Goal: Task Accomplishment & Management: Manage account settings

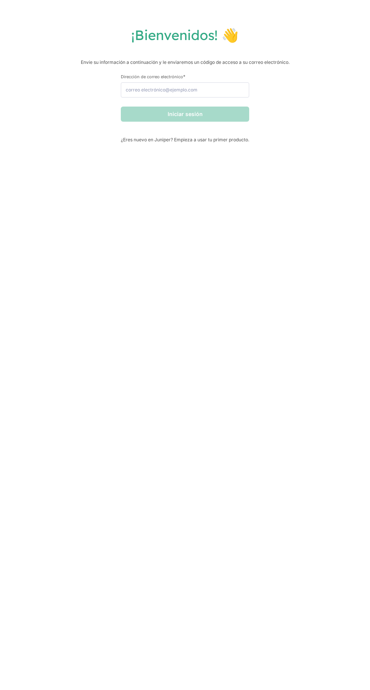
click at [225, 76] on label "Dirección de correo electrónico *" at bounding box center [185, 77] width 128 height 6
click at [225, 82] on input "Dirección de correo electrónico *" at bounding box center [185, 89] width 128 height 15
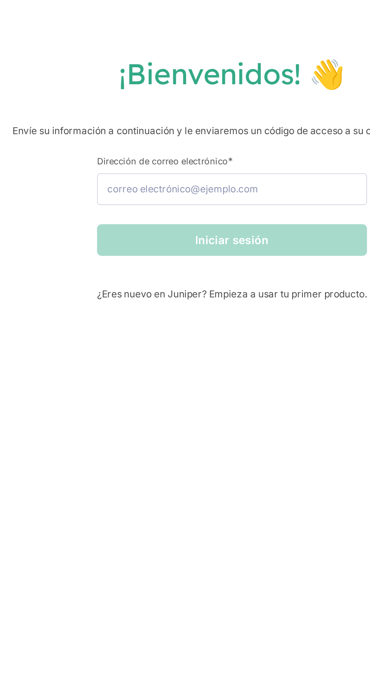
click at [187, 37] on font "¡Bienvenidos! 👋" at bounding box center [184, 34] width 107 height 17
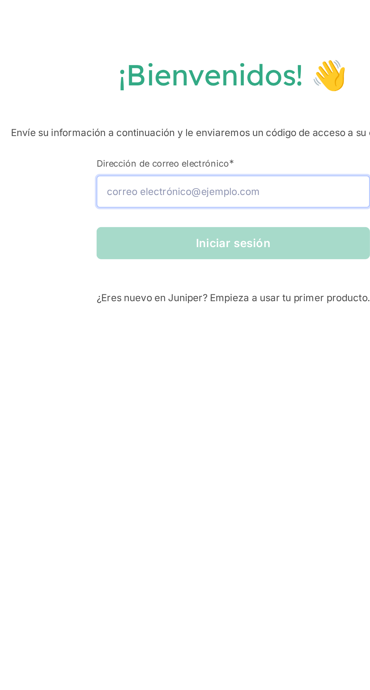
click at [205, 88] on input "Dirección de correo electrónico *" at bounding box center [185, 89] width 128 height 15
type input "[EMAIL_ADDRESS][DOMAIN_NAME]."
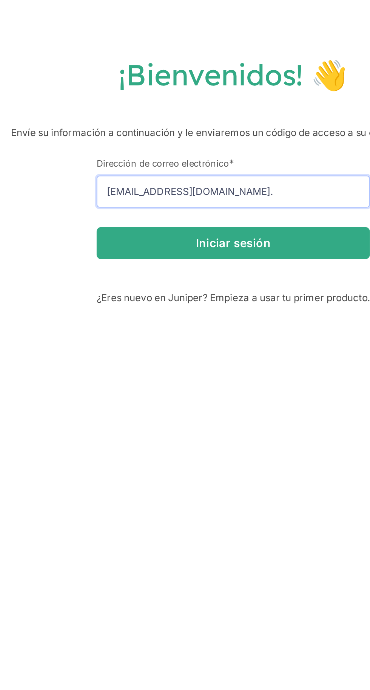
click at [204, 89] on input "[EMAIL_ADDRESS][DOMAIN_NAME]." at bounding box center [185, 89] width 128 height 15
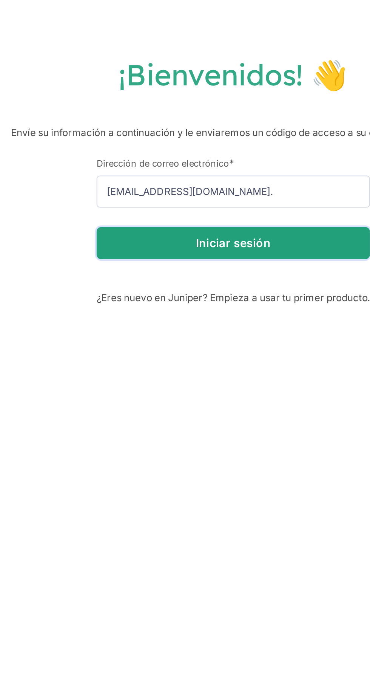
click at [209, 114] on button "Iniciar sesión" at bounding box center [185, 113] width 128 height 15
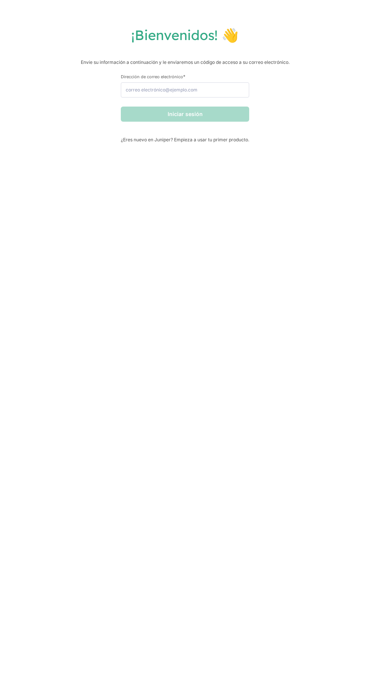
click at [212, 76] on label "Dirección de correo electrónico *" at bounding box center [185, 77] width 128 height 6
click at [212, 82] on input "Dirección de correo electrónico *" at bounding box center [185, 89] width 128 height 15
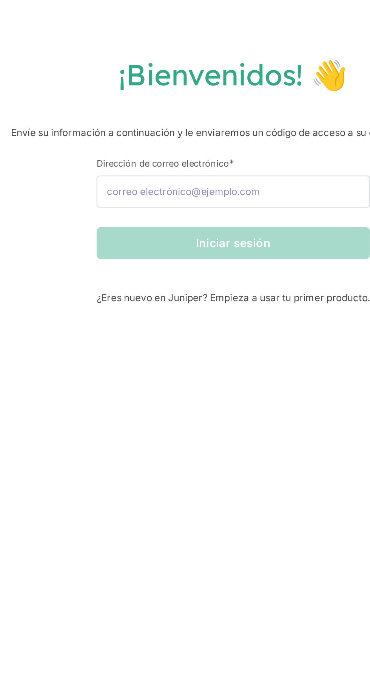
click at [179, 39] on font "¡Bienvenidos! 👋" at bounding box center [184, 34] width 107 height 17
click at [197, 82] on input "Dirección de correo electrónico *" at bounding box center [185, 89] width 128 height 15
click at [188, 88] on input "Dirección de correo electrónico *" at bounding box center [185, 89] width 128 height 15
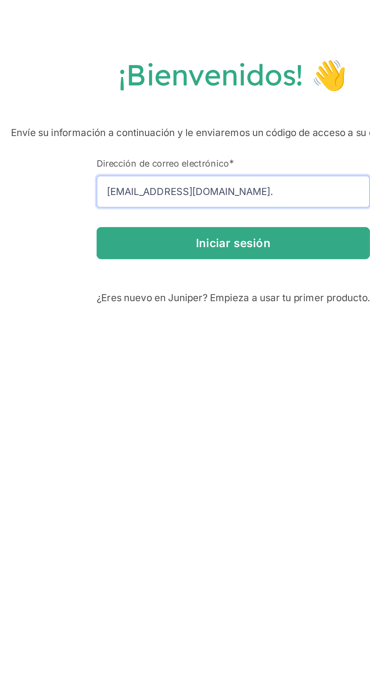
click at [194, 91] on input "[EMAIL_ADDRESS][DOMAIN_NAME]." at bounding box center [185, 89] width 128 height 15
click at [201, 88] on input "[EMAIL_ADDRESS][DOMAIN_NAME]." at bounding box center [185, 89] width 128 height 15
type input "G"
click at [205, 96] on input "[EMAIL_ADDRESS][DOMAIN_NAME]." at bounding box center [185, 89] width 128 height 15
click at [207, 88] on input "[EMAIL_ADDRESS][DOMAIN_NAME]." at bounding box center [185, 89] width 128 height 15
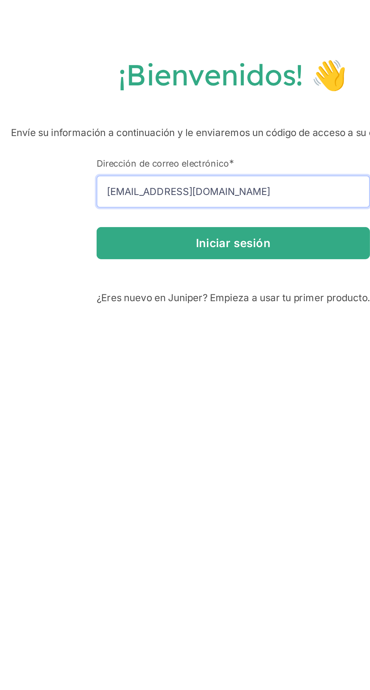
type input "Gondy2024@ejemplo.com"
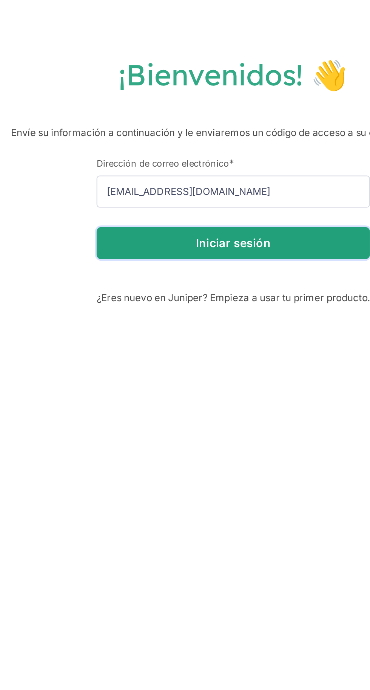
click at [223, 115] on button "Iniciar sesión" at bounding box center [185, 113] width 128 height 15
